Goal: Task Accomplishment & Management: Manage account settings

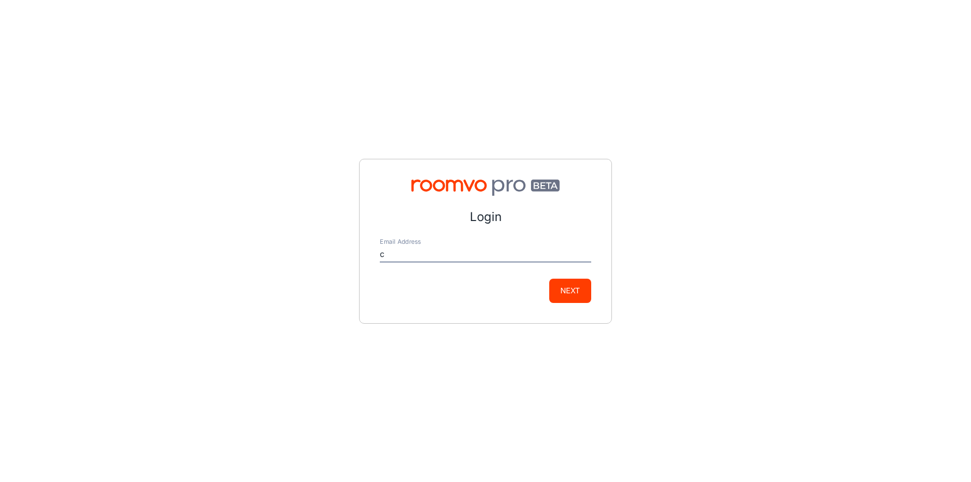
type input "[EMAIL_ADDRESS][DOMAIN_NAME]"
click at [568, 280] on button "Next" at bounding box center [570, 291] width 42 height 24
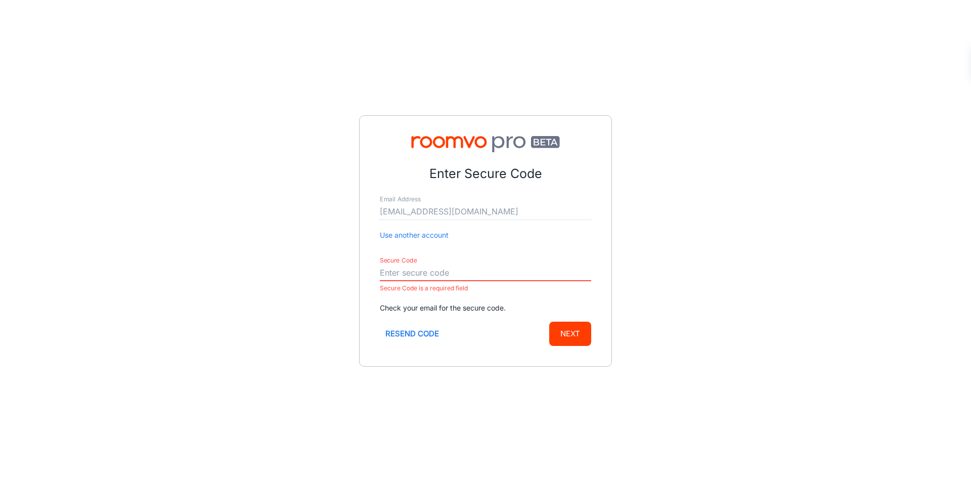
paste input "710754"
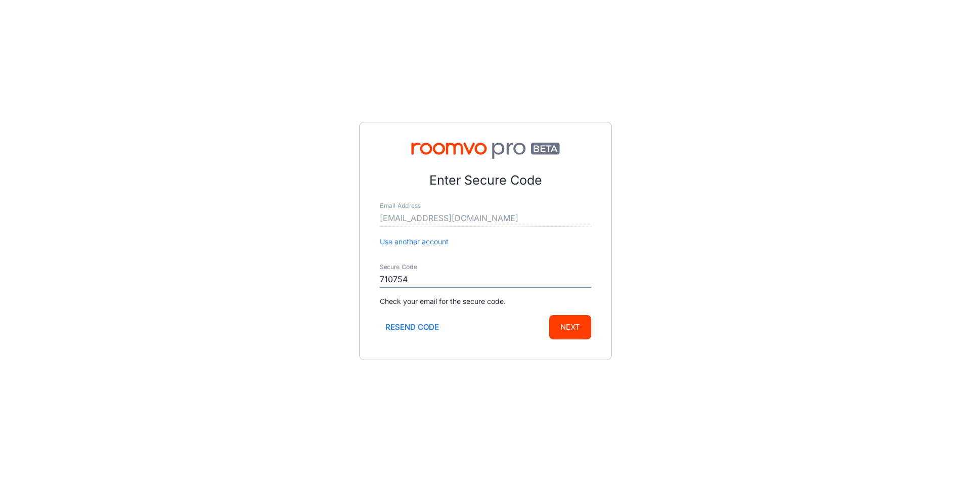
type input "710754"
click at [565, 324] on button "Next" at bounding box center [570, 327] width 42 height 24
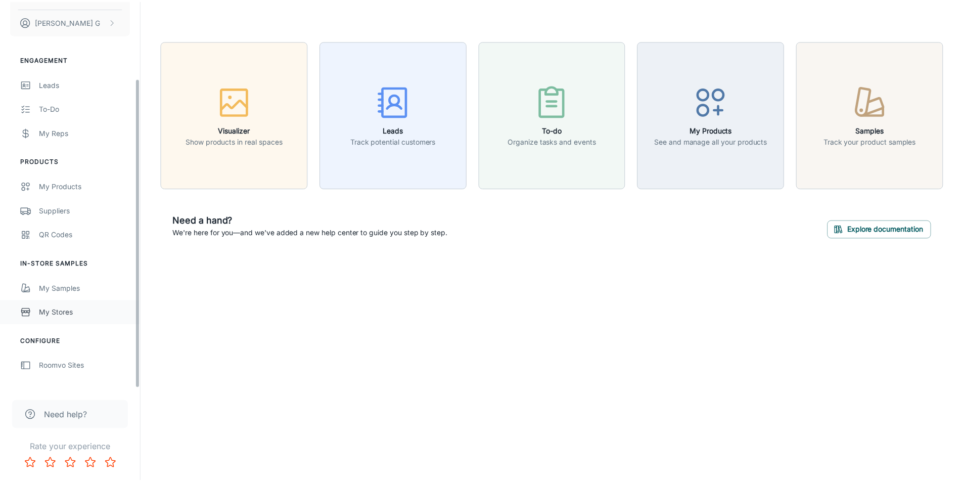
scroll to position [97, 0]
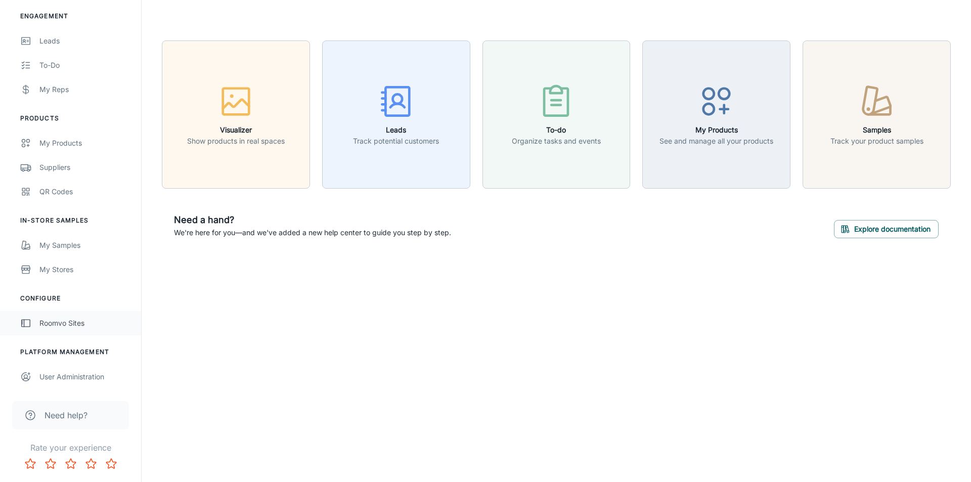
click at [68, 326] on div "Roomvo Sites" at bounding box center [85, 322] width 92 height 11
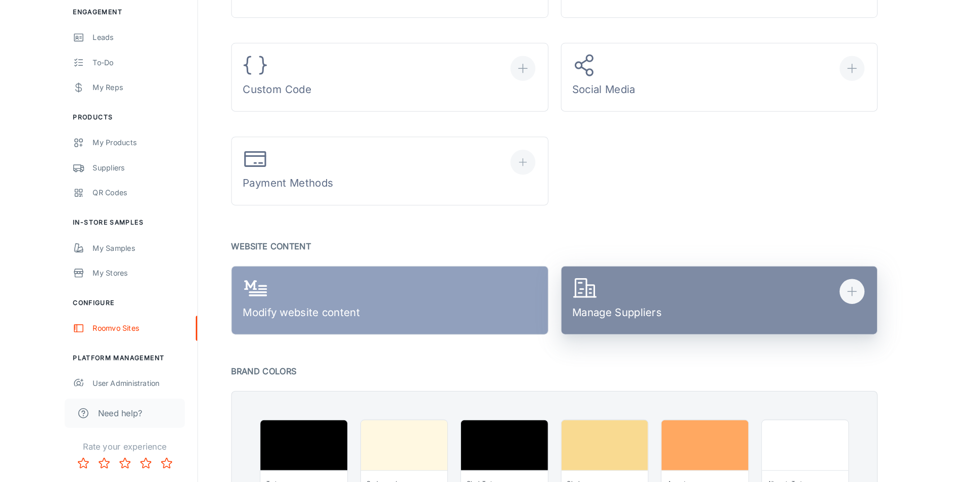
scroll to position [506, 0]
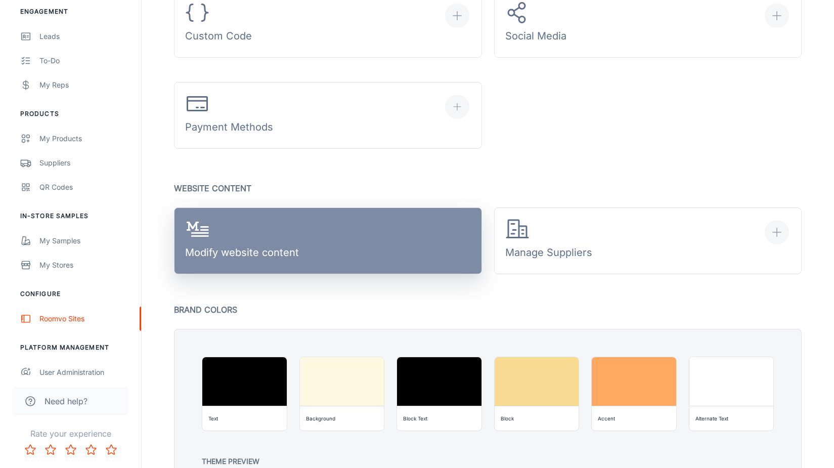
click at [361, 236] on link "Modify website content" at bounding box center [328, 240] width 308 height 67
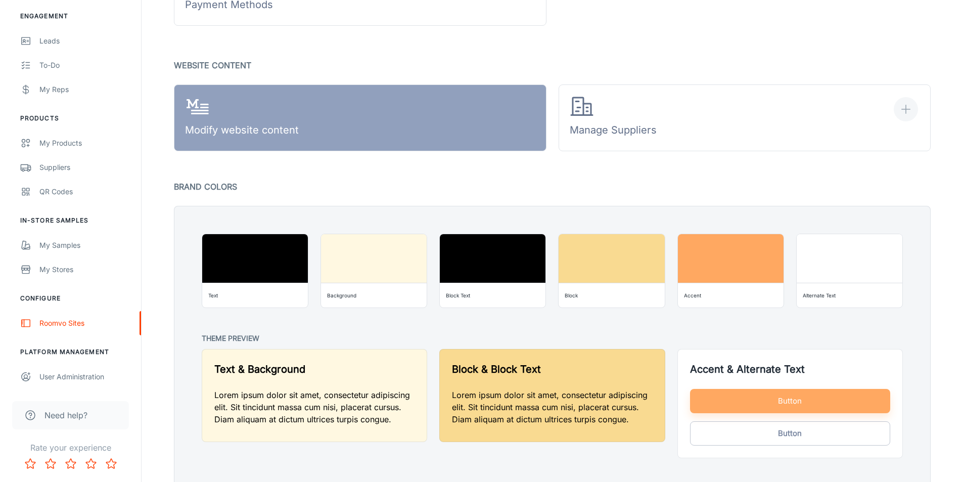
scroll to position [704, 0]
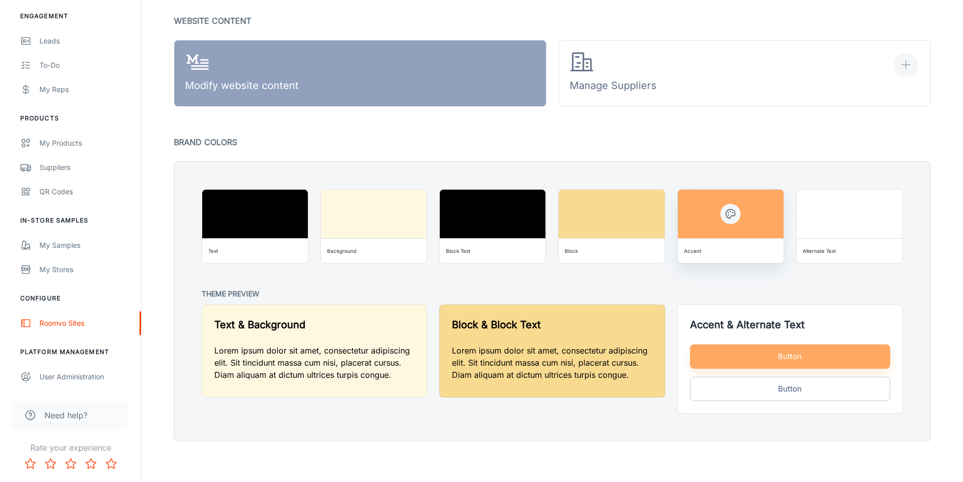
click at [743, 245] on div "Accent" at bounding box center [731, 251] width 98 height 16
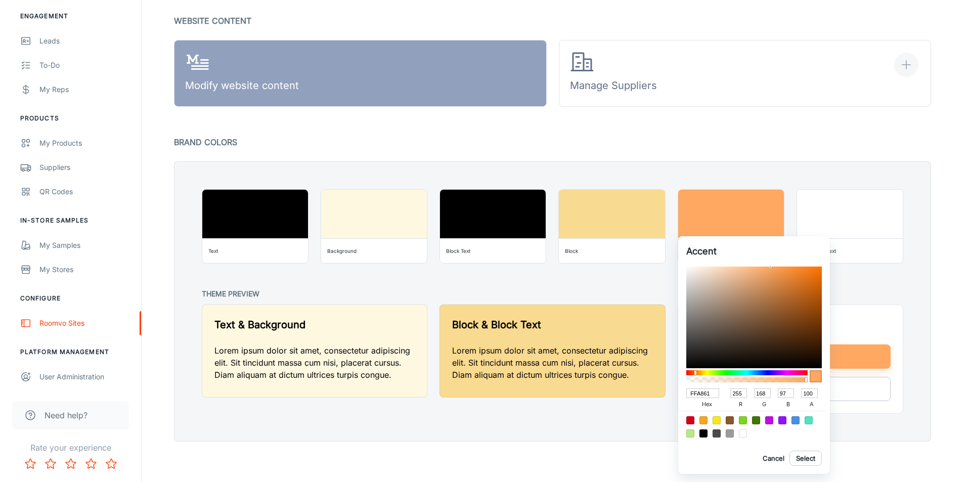
click at [741, 144] on div at bounding box center [485, 241] width 971 height 482
